Goal: Transaction & Acquisition: Purchase product/service

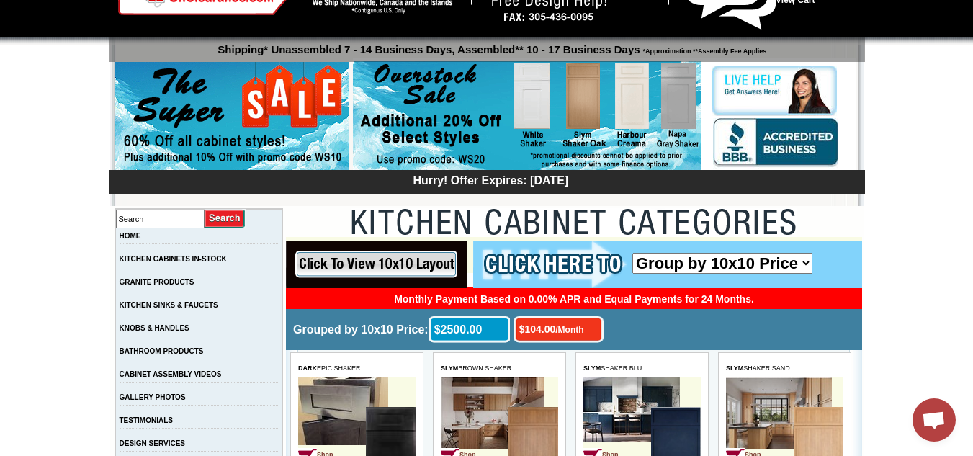
scroll to position [59, 0]
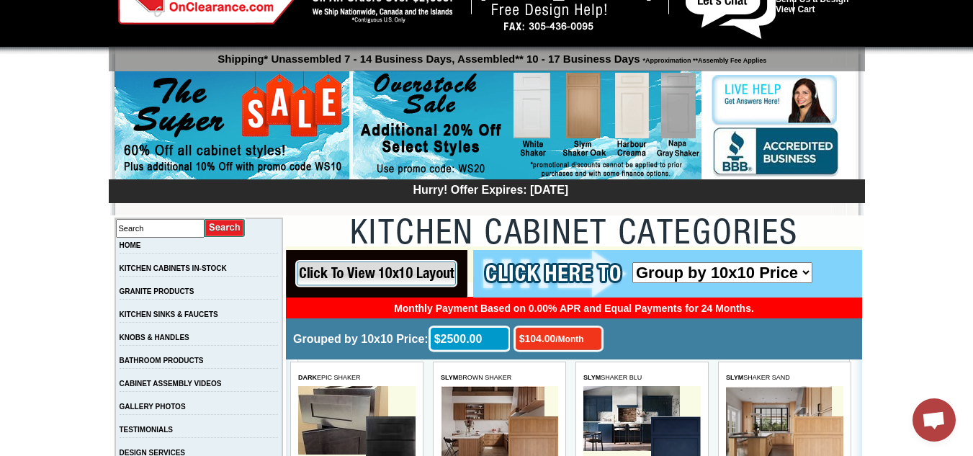
drag, startPoint x: 980, startPoint y: 52, endPoint x: 971, endPoint y: 76, distance: 26.2
click at [333, 269] on input "image" at bounding box center [377, 274] width 182 height 48
click at [747, 267] on select "Group by 10x10 Price Group by Color" at bounding box center [723, 272] width 180 height 21
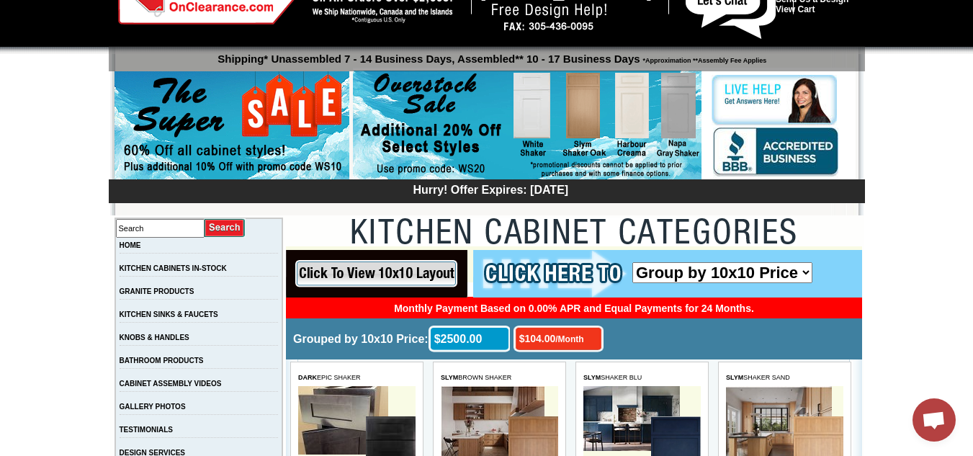
click at [531, 272] on img at bounding box center [550, 274] width 155 height 48
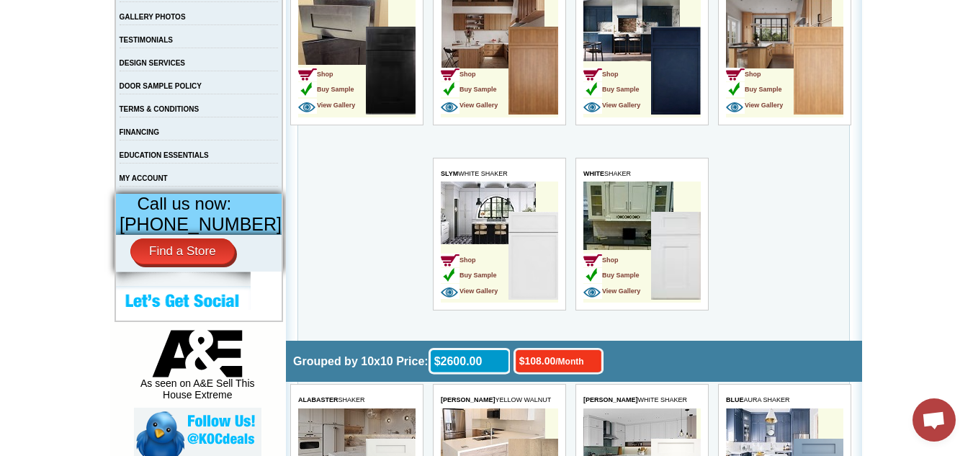
scroll to position [458, 0]
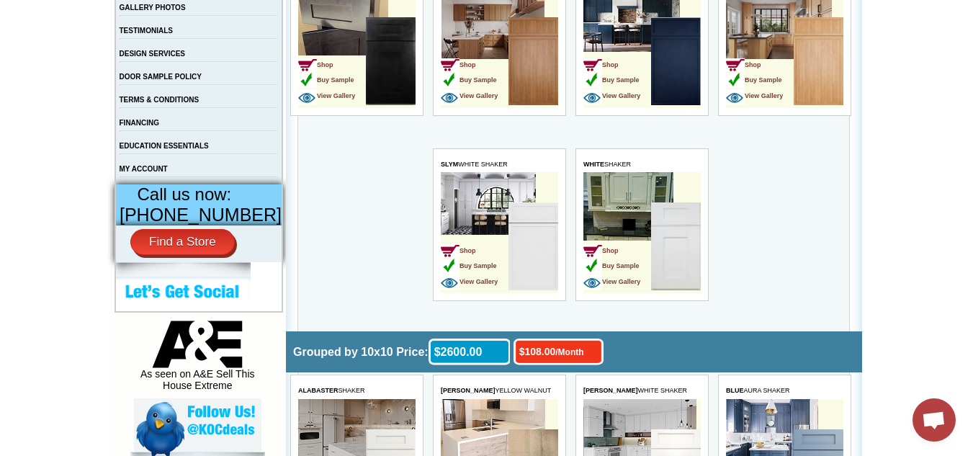
click at [606, 204] on td "Shop Buy Sample View Gallery" at bounding box center [618, 247] width 68 height 91
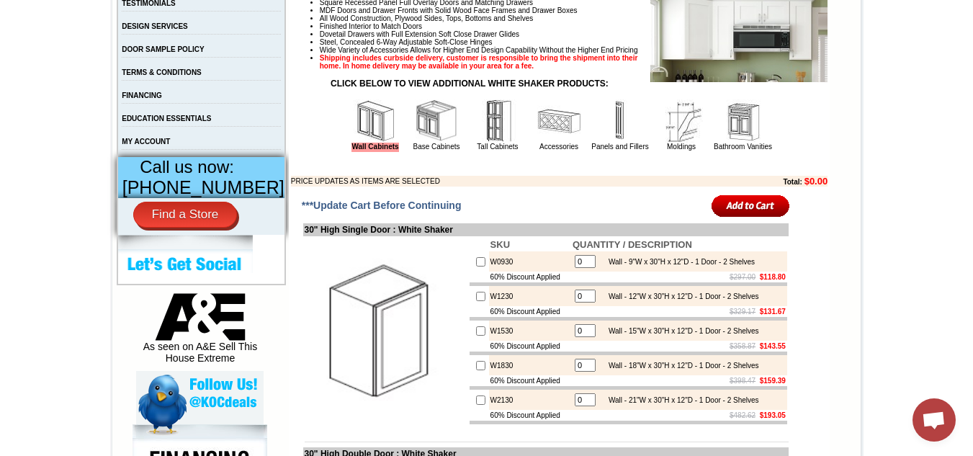
scroll to position [545, 0]
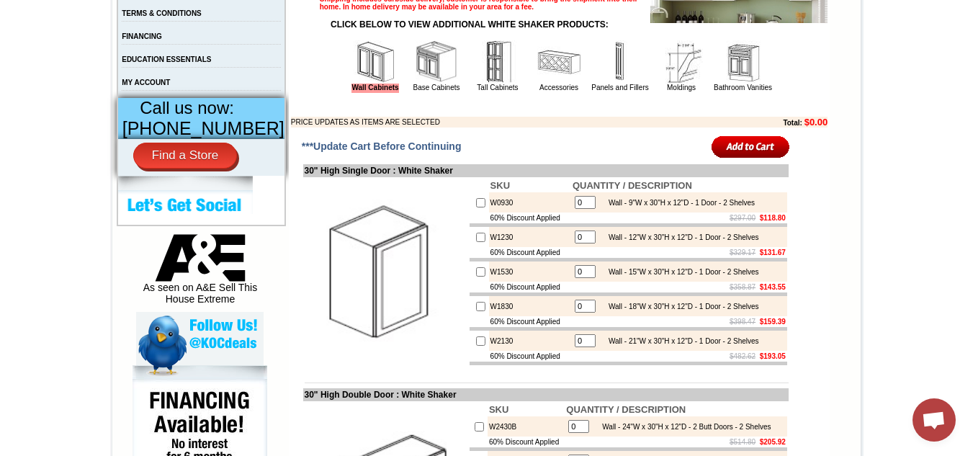
click at [476, 277] on input "checkbox" at bounding box center [480, 271] width 9 height 9
checkbox input "true"
type input "1"
click at [476, 277] on input "checkbox" at bounding box center [480, 271] width 9 height 9
checkbox input "false"
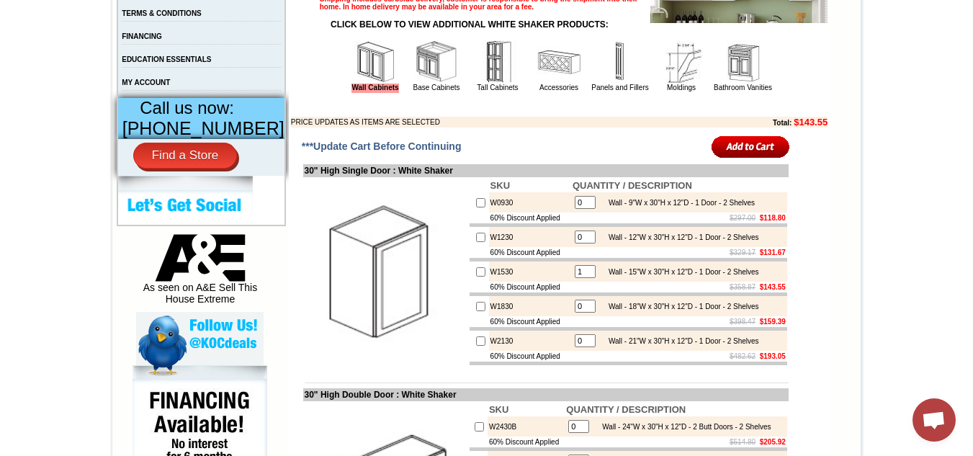
type input "0"
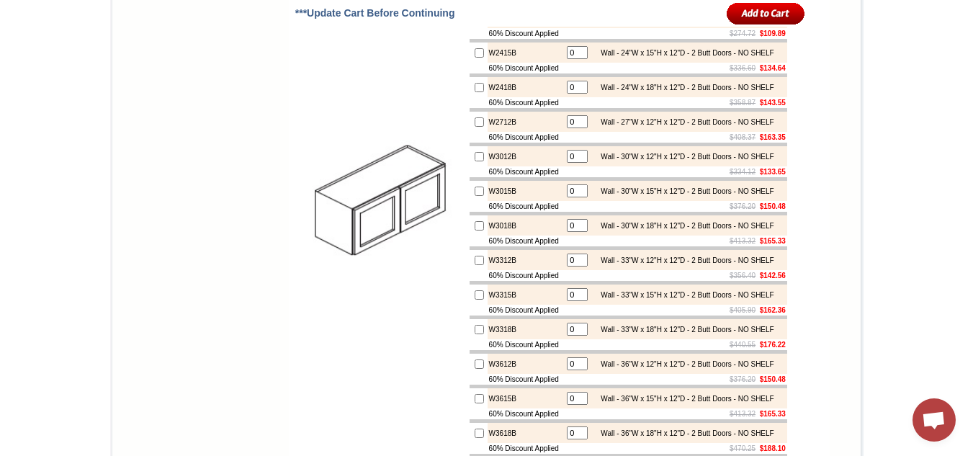
scroll to position [1208, 0]
